Goal: Use online tool/utility: Utilize a website feature to perform a specific function

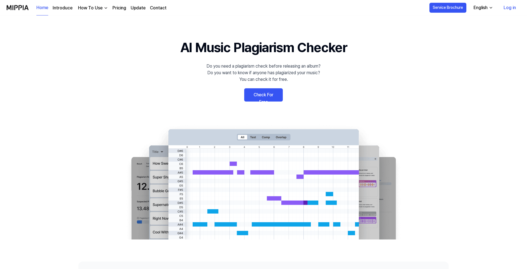
scroll to position [0, 0]
click at [268, 95] on link "Check For Free" at bounding box center [263, 94] width 39 height 13
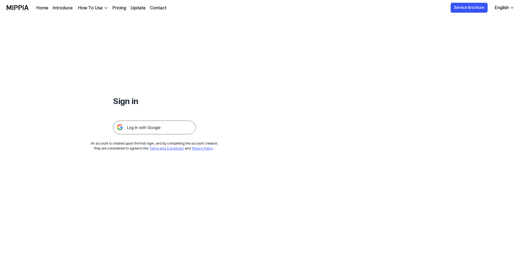
click at [159, 125] on img at bounding box center [154, 127] width 83 height 14
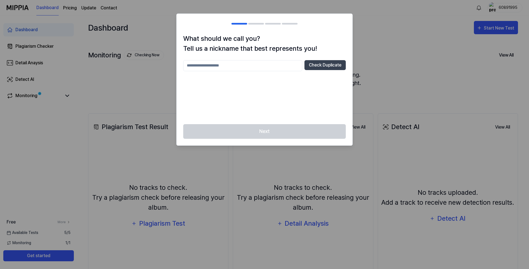
click at [231, 69] on input "text" at bounding box center [242, 65] width 119 height 11
type input "*******"
click at [276, 129] on div "Next" at bounding box center [265, 134] width 176 height 21
click at [222, 67] on input "*******" at bounding box center [242, 65] width 119 height 11
click at [322, 66] on button "Check Duplicate" at bounding box center [324, 65] width 41 height 10
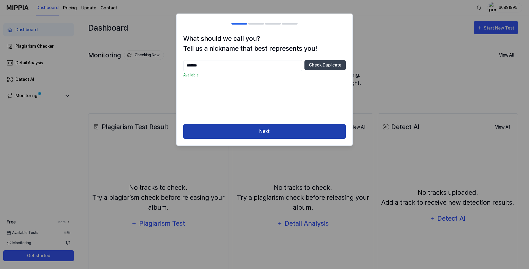
click at [266, 131] on button "Next" at bounding box center [264, 131] width 162 height 15
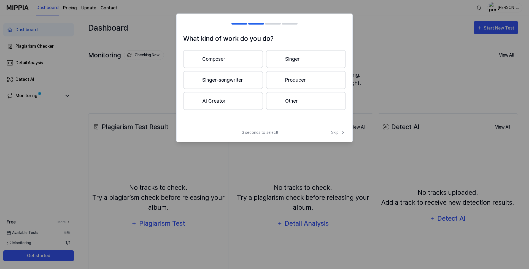
click at [297, 78] on button "Producer" at bounding box center [306, 80] width 80 height 18
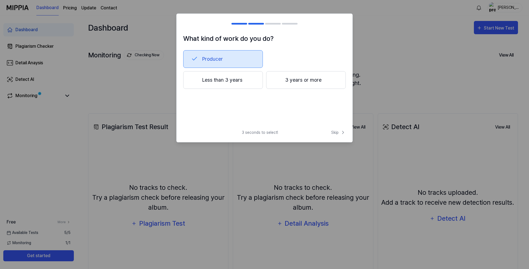
click at [303, 80] on button "3 years or more" at bounding box center [306, 80] width 80 height 18
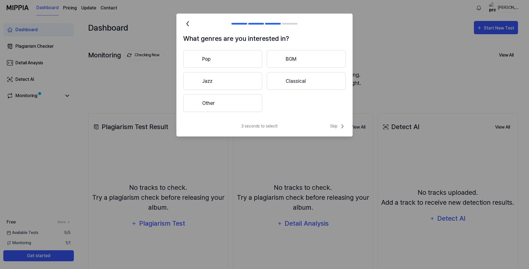
click at [216, 99] on button "Other" at bounding box center [222, 103] width 79 height 18
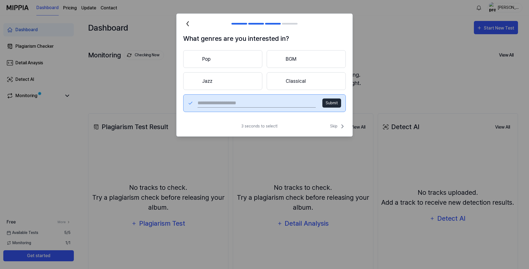
click at [246, 103] on input "text" at bounding box center [256, 103] width 118 height 9
type input "*******"
click at [330, 101] on button "Submit" at bounding box center [331, 102] width 19 height 9
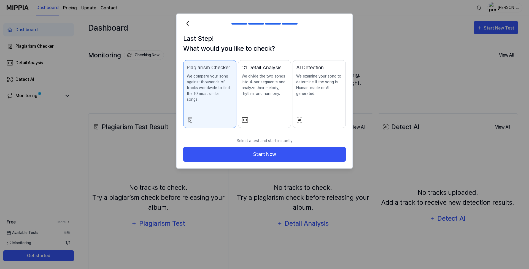
click at [313, 90] on p "We examine your song to determine if the song is Human-made or AI-generated." at bounding box center [319, 84] width 46 height 23
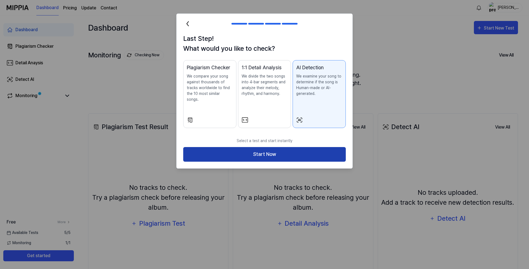
click at [274, 149] on button "Start Now" at bounding box center [264, 154] width 162 height 15
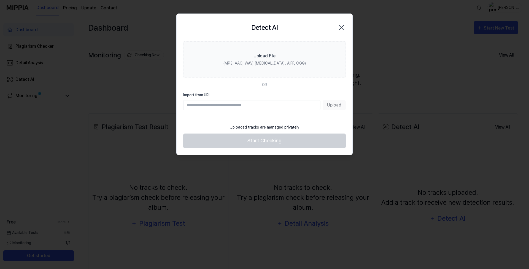
click at [334, 105] on div "Upload" at bounding box center [264, 105] width 162 height 10
click at [330, 105] on div "Upload" at bounding box center [264, 105] width 162 height 10
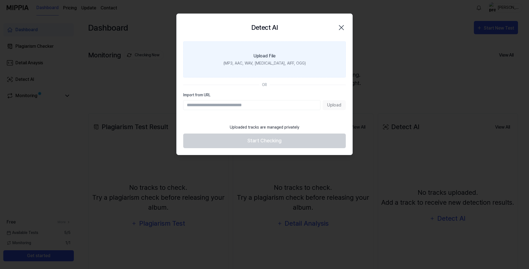
click at [265, 58] on div "Upload File" at bounding box center [264, 56] width 22 height 7
click at [0, 0] on input "Upload File (MP3, AAC, WAV, [MEDICAL_DATA], AIFF, OGG)" at bounding box center [0, 0] width 0 height 0
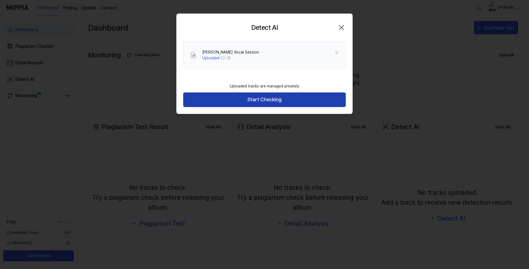
click at [266, 101] on button "Start Checking" at bounding box center [264, 99] width 162 height 15
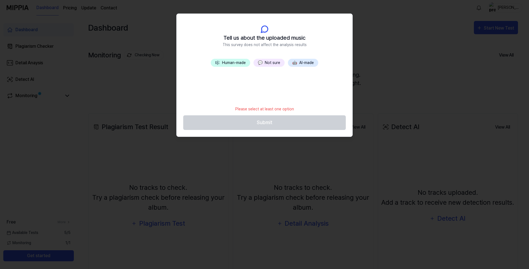
click at [235, 63] on button "🎼 Human-made" at bounding box center [230, 63] width 39 height 8
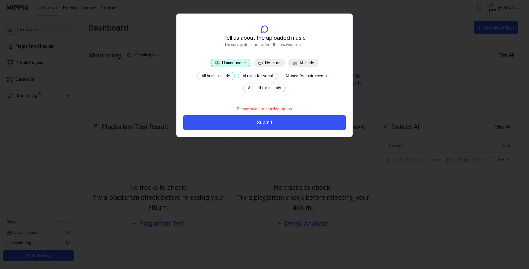
click at [218, 76] on button "All human-made" at bounding box center [216, 76] width 38 height 9
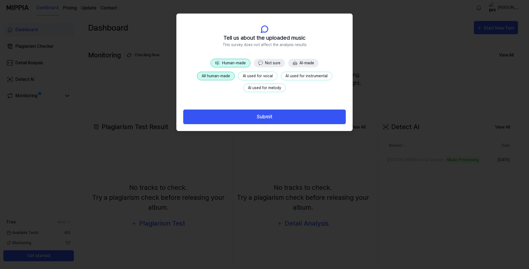
click at [269, 65] on button "💬 Not sure" at bounding box center [269, 63] width 31 height 9
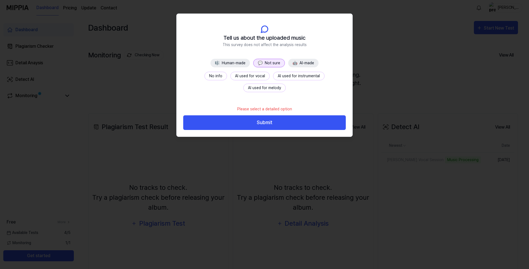
click at [204, 78] on button "No info" at bounding box center [215, 76] width 23 height 9
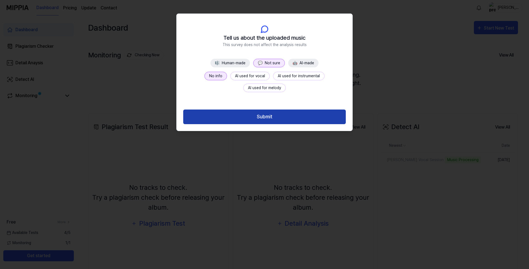
click at [277, 118] on button "Submit" at bounding box center [264, 116] width 162 height 15
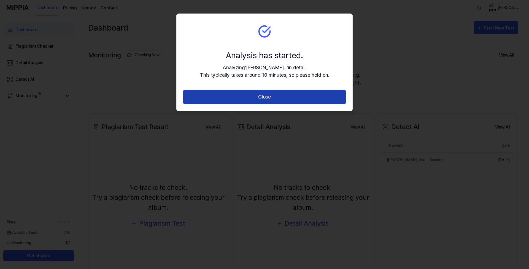
click at [285, 94] on button "Close" at bounding box center [264, 97] width 162 height 15
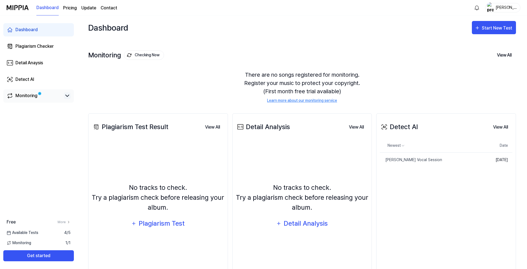
click at [66, 95] on icon at bounding box center [67, 96] width 3 height 2
click at [66, 97] on icon at bounding box center [67, 95] width 7 height 7
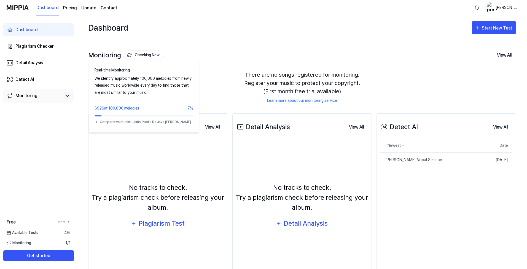
scroll to position [1, 0]
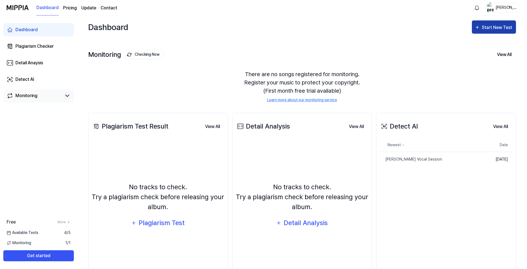
click at [481, 25] on div "Start New Test" at bounding box center [493, 27] width 39 height 7
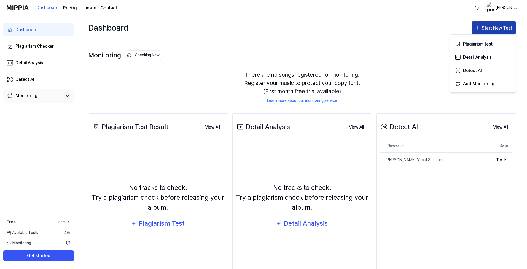
scroll to position [1, 0]
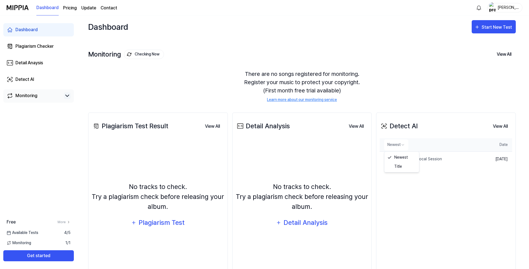
click at [403, 145] on html "Dashboard Pricing Update Contact [PERSON_NAME] Dashboard Plagiarism Checker Det…" at bounding box center [264, 133] width 529 height 269
click at [424, 134] on html "Dashboard Pricing Update Contact [PERSON_NAME] Dashboard Plagiarism Checker Det…" at bounding box center [264, 133] width 529 height 269
